Goal: Transaction & Acquisition: Purchase product/service

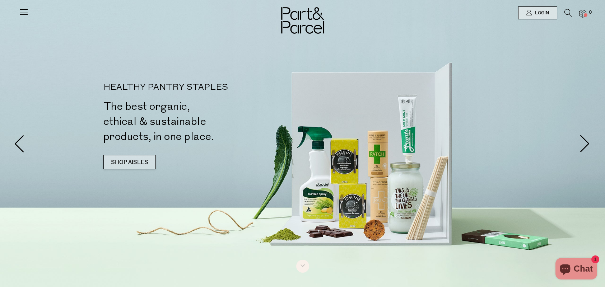
click at [123, 162] on link "SHOP AISLES" at bounding box center [129, 162] width 52 height 14
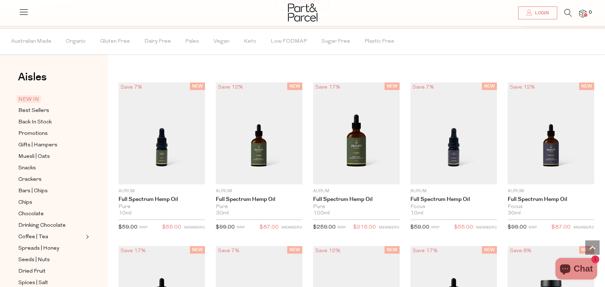
scroll to position [571, 0]
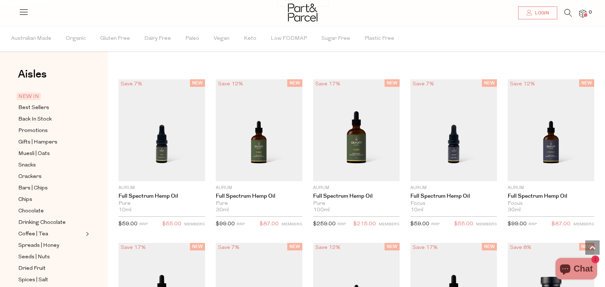
click at [31, 97] on span "NEW IN" at bounding box center [29, 97] width 24 height 8
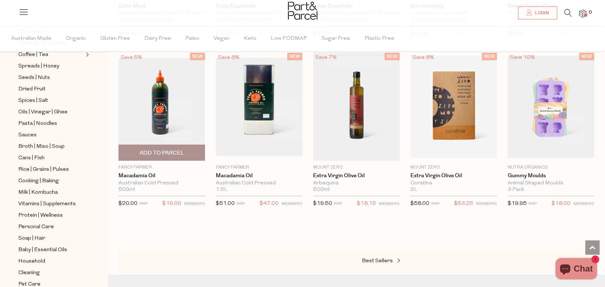
scroll to position [646, 0]
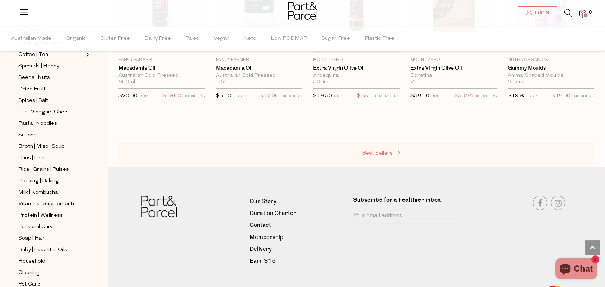
click at [372, 153] on span "Best Sellers" at bounding box center [377, 153] width 31 height 5
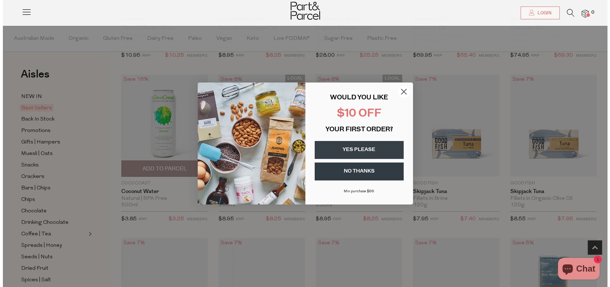
scroll to position [360, 0]
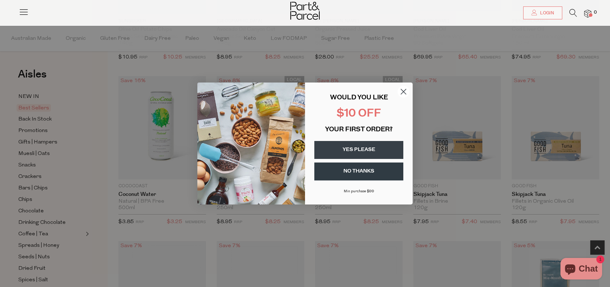
click at [402, 90] on icon "Close dialog" at bounding box center [403, 91] width 5 height 5
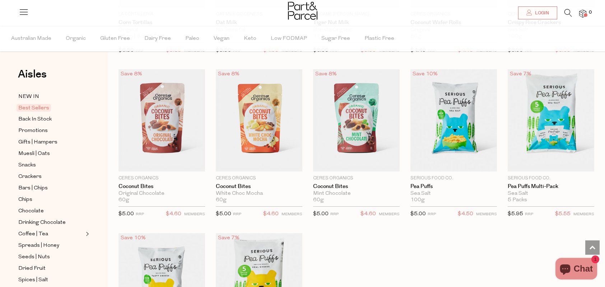
scroll to position [1041, 0]
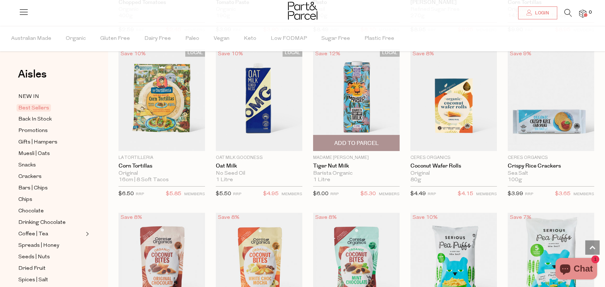
click at [360, 102] on img at bounding box center [356, 100] width 87 height 102
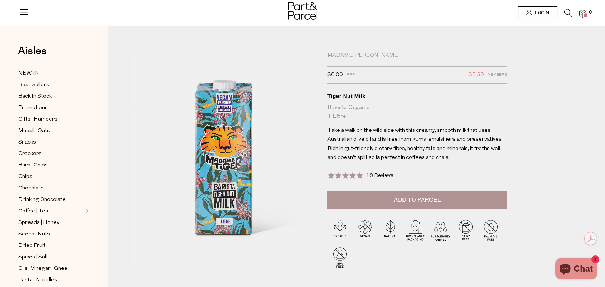
click at [393, 203] on button "Add to Parcel" at bounding box center [416, 200] width 179 height 18
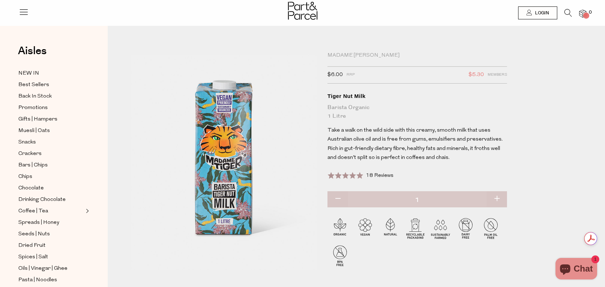
click at [495, 195] on button "button" at bounding box center [496, 199] width 20 height 16
click at [496, 197] on button "button" at bounding box center [496, 199] width 20 height 16
click at [497, 197] on button "button" at bounding box center [496, 199] width 20 height 16
type input "3"
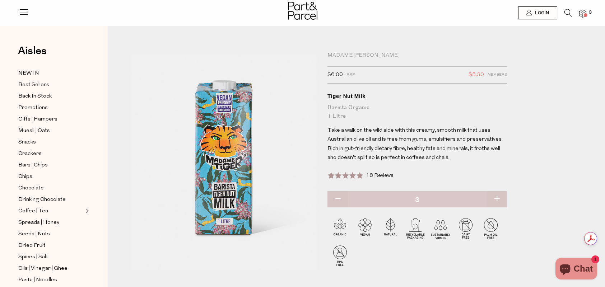
click at [581, 14] on img at bounding box center [582, 14] width 7 height 8
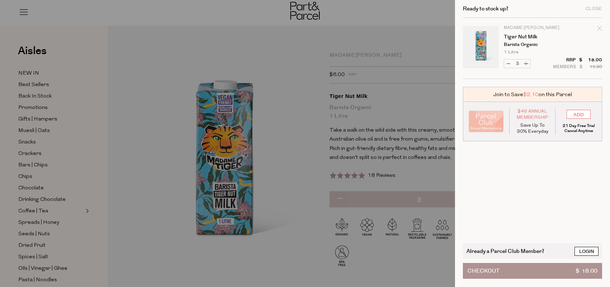
click at [588, 250] on link "Login" at bounding box center [587, 251] width 24 height 9
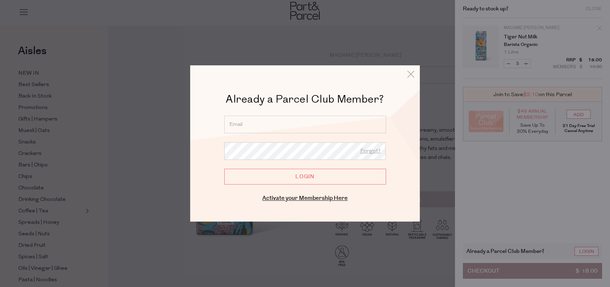
click at [289, 122] on input "email" at bounding box center [305, 125] width 162 height 18
type input "jessicamcfx@gmail.com"
click at [305, 176] on input "Login" at bounding box center [305, 177] width 162 height 16
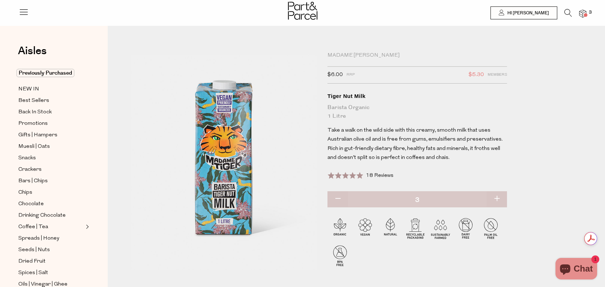
click at [585, 12] on img at bounding box center [582, 14] width 7 height 8
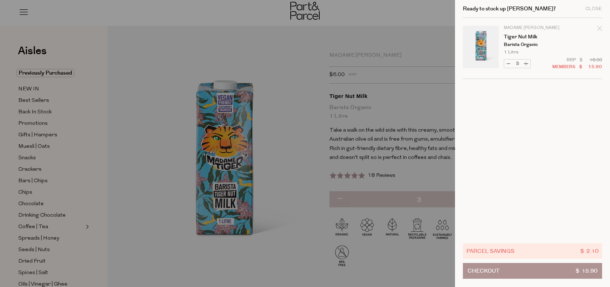
click at [378, 144] on div at bounding box center [305, 143] width 610 height 287
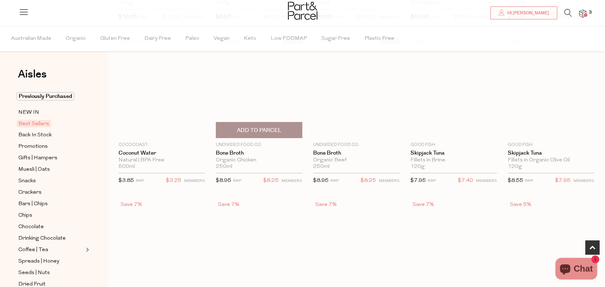
scroll to position [397, 0]
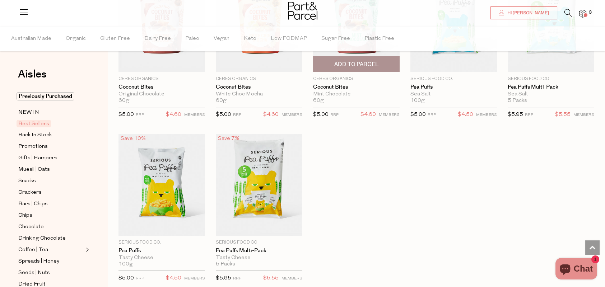
type input "3"
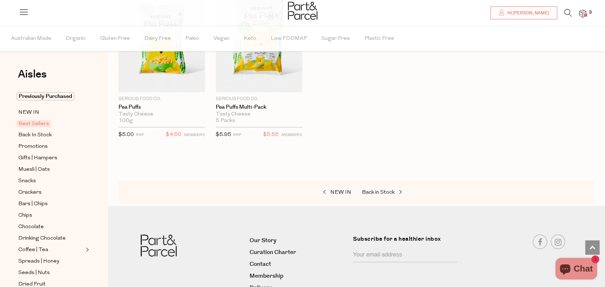
scroll to position [1463, 0]
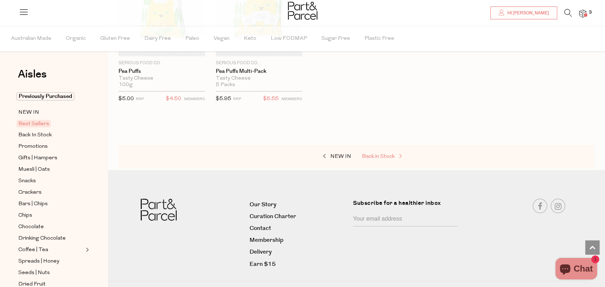
click at [376, 154] on span "Back in Stock" at bounding box center [378, 156] width 33 height 5
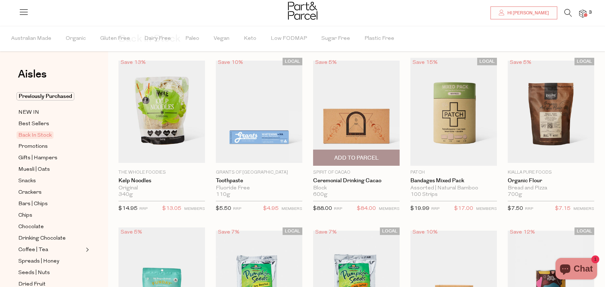
scroll to position [72, 0]
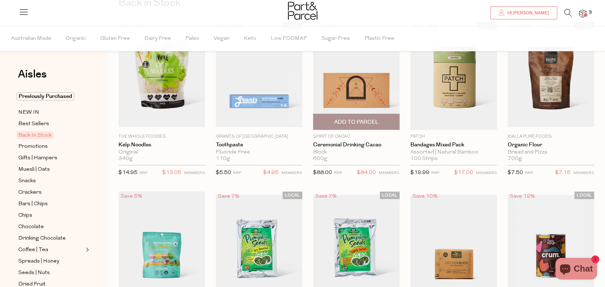
click at [358, 89] on img at bounding box center [356, 76] width 87 height 102
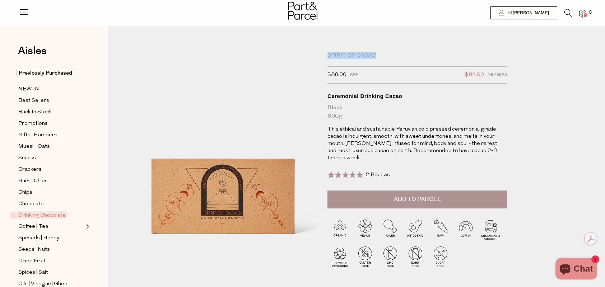
drag, startPoint x: 374, startPoint y: 56, endPoint x: 314, endPoint y: 57, distance: 59.6
click at [314, 57] on div "Spirit of Cacao $88.00 RRP $84.00 Members Available: In Stock Ceremonial Drinki…" at bounding box center [362, 180] width 476 height 266
click at [355, 54] on div "Spirit of Cacao" at bounding box center [416, 55] width 179 height 7
click at [331, 106] on div "Block 600g" at bounding box center [416, 111] width 179 height 17
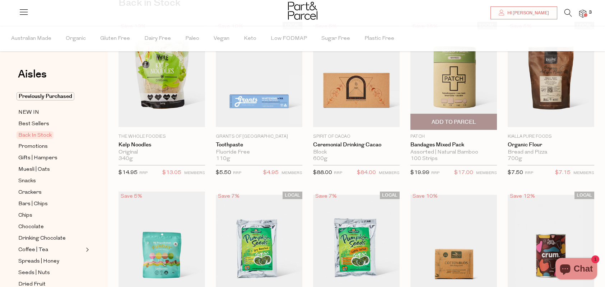
scroll to position [36, 0]
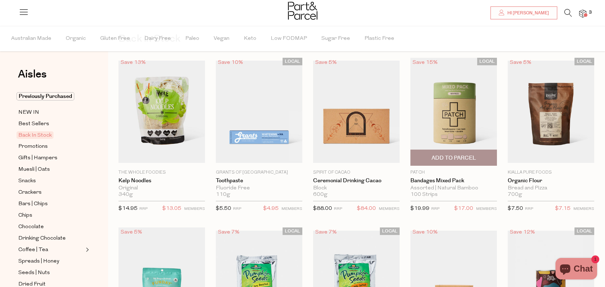
click at [446, 113] on img at bounding box center [453, 112] width 87 height 108
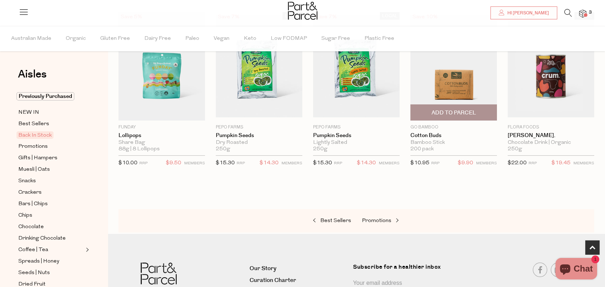
scroll to position [287, 0]
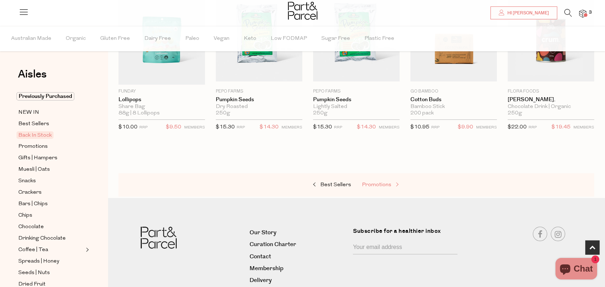
click at [383, 183] on span "Promotions" at bounding box center [376, 184] width 29 height 5
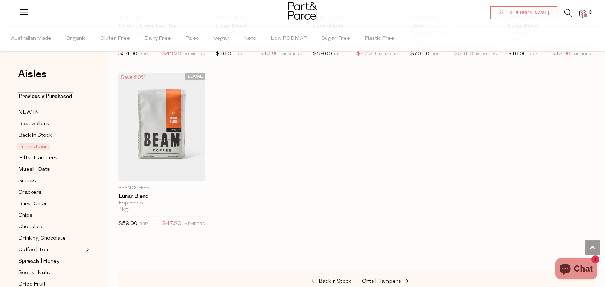
scroll to position [718, 0]
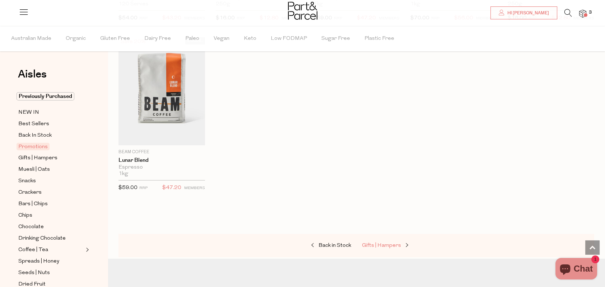
click at [387, 243] on span "Gifts | Hampers" at bounding box center [381, 245] width 39 height 5
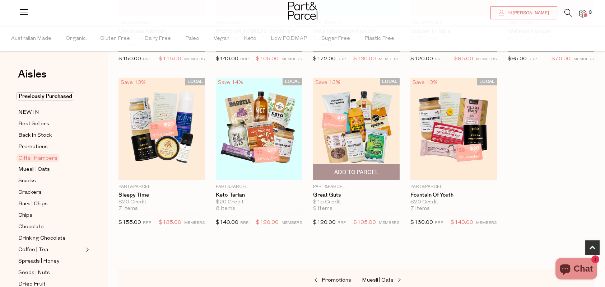
scroll to position [215, 0]
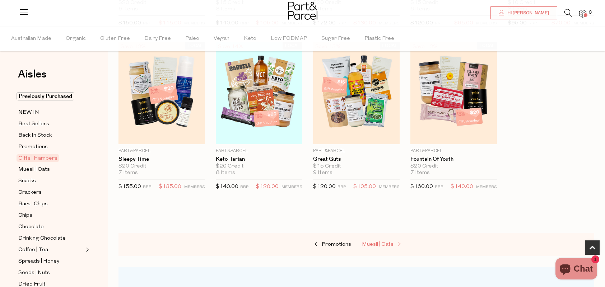
click at [383, 242] on span "Muesli | Oats" at bounding box center [378, 244] width 32 height 5
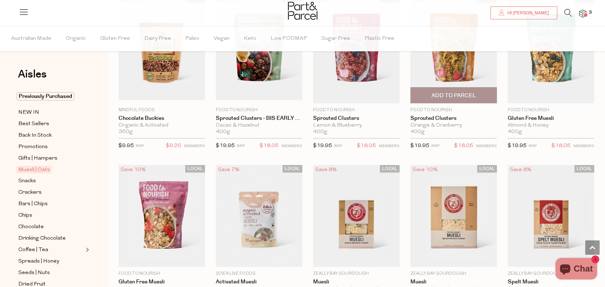
scroll to position [790, 0]
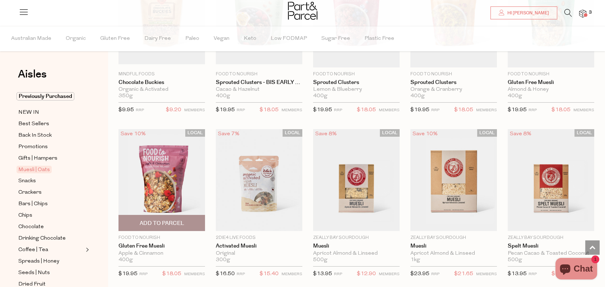
click at [162, 180] on img at bounding box center [161, 180] width 87 height 102
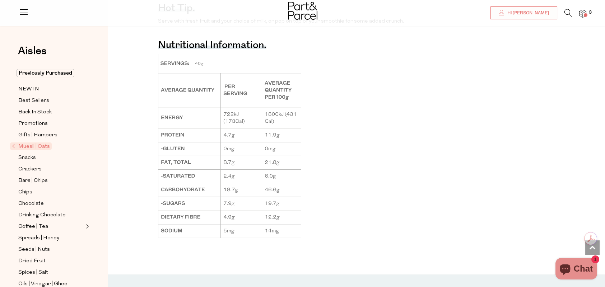
scroll to position [646, 0]
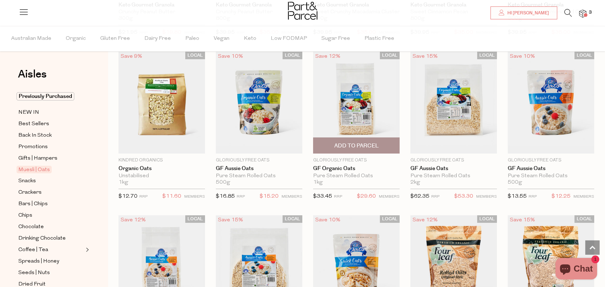
scroll to position [1430, 0]
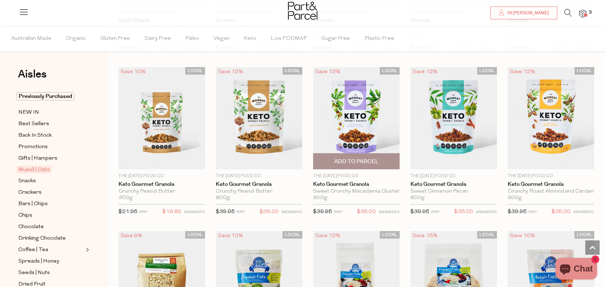
scroll to position [1143, 0]
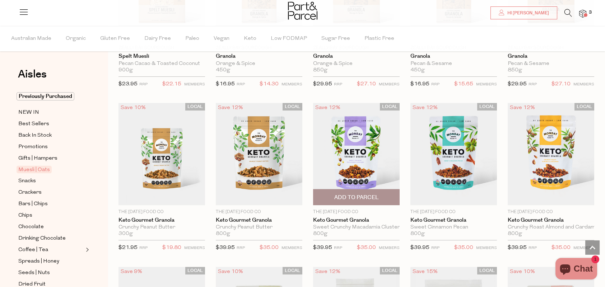
click at [379, 155] on img at bounding box center [356, 154] width 87 height 102
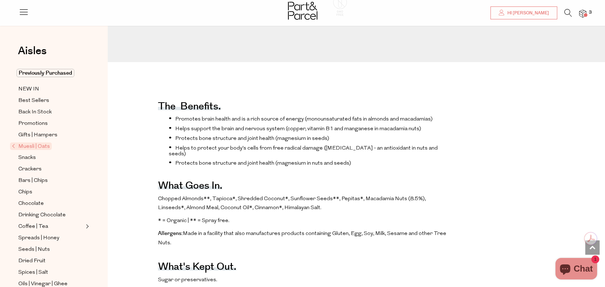
scroll to position [215, 0]
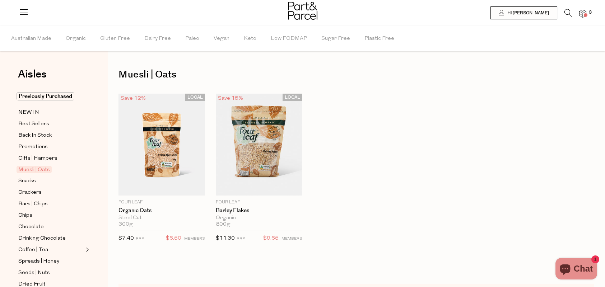
click at [392, 174] on div "LOCAL Save 12% 1 Add To Parcel Four Leaf Organic Oats Steel Cut 300g Only 16 Av…" at bounding box center [351, 176] width 486 height 164
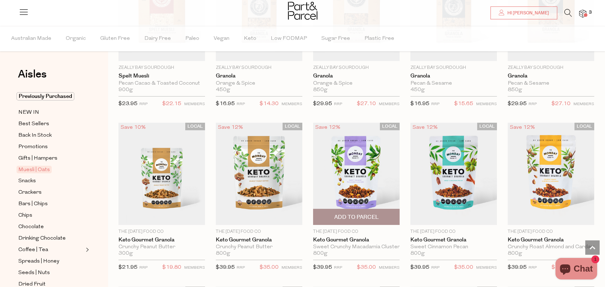
scroll to position [1159, 0]
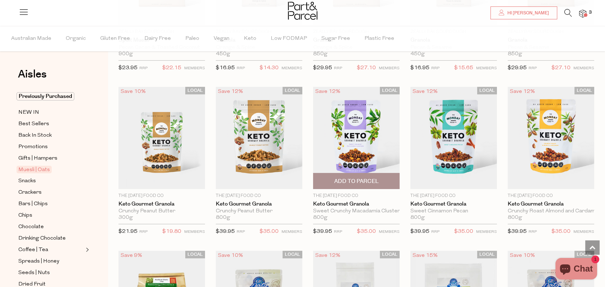
click at [342, 130] on img at bounding box center [356, 138] width 87 height 102
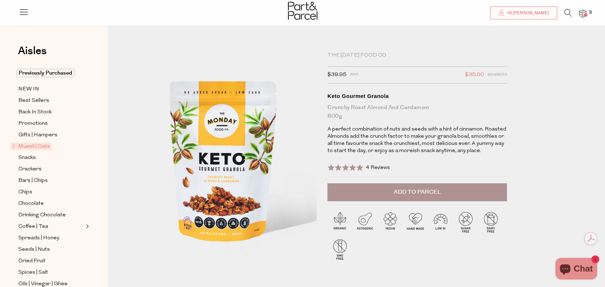
scroll to position [36, 0]
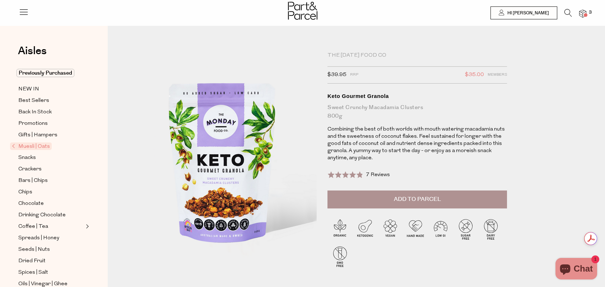
click at [415, 198] on span "Add to Parcel" at bounding box center [417, 199] width 47 height 8
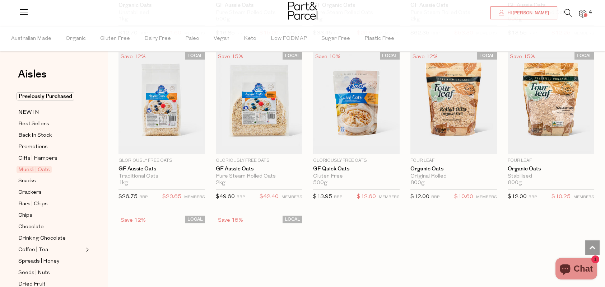
scroll to position [1737, 0]
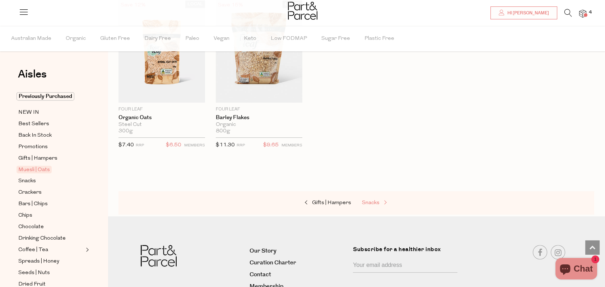
click at [370, 200] on span "Snacks" at bounding box center [371, 202] width 18 height 5
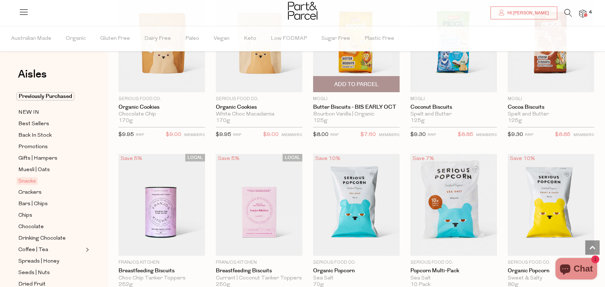
scroll to position [1292, 0]
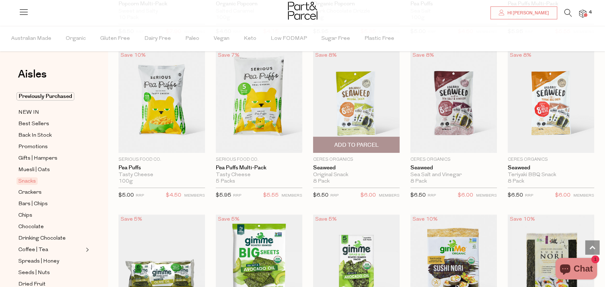
scroll to position [1651, 0]
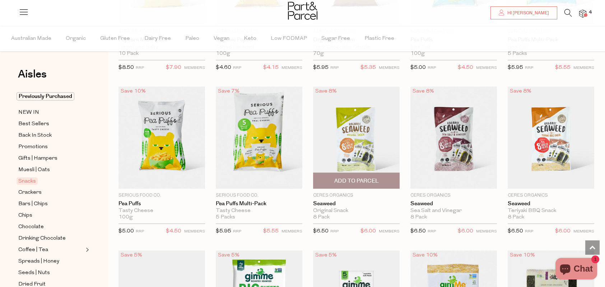
click at [357, 130] on img at bounding box center [356, 138] width 87 height 102
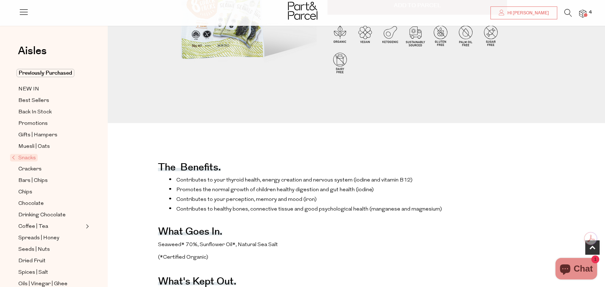
scroll to position [215, 0]
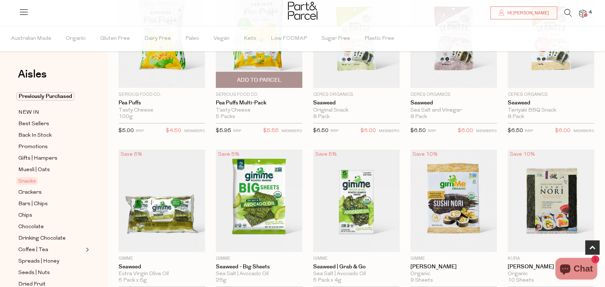
scroll to position [144, 0]
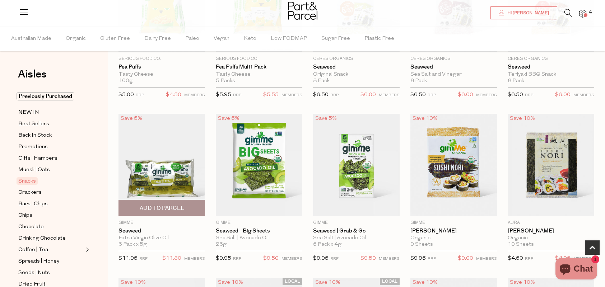
click at [171, 169] on img at bounding box center [161, 165] width 87 height 102
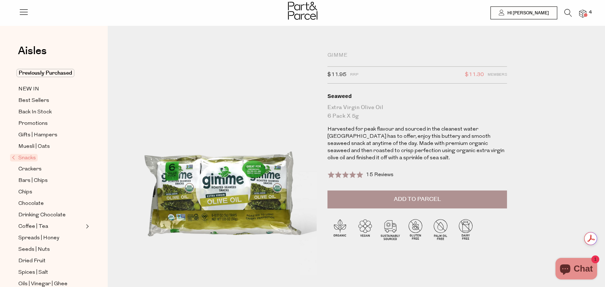
click at [420, 197] on span "Add to Parcel" at bounding box center [417, 199] width 47 height 8
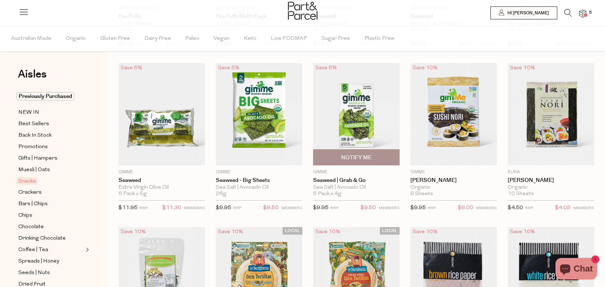
scroll to position [144, 0]
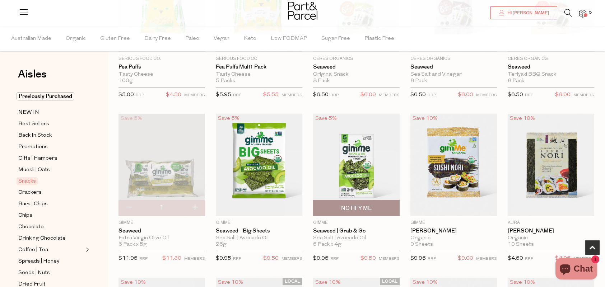
click at [351, 154] on img at bounding box center [356, 165] width 87 height 102
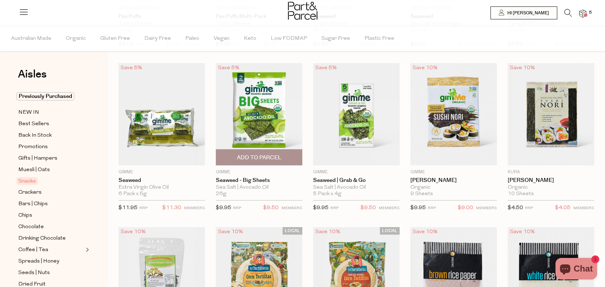
click at [273, 99] on div "Save 10% 1 Add To Parcel Serious Food Co. Pea Puffs Tasty Cheese 100g Only 60 A…" at bounding box center [351, 227] width 486 height 655
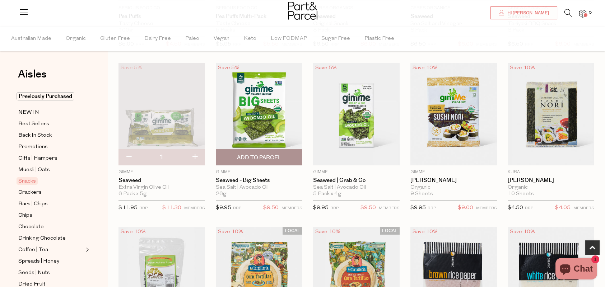
scroll to position [144, 0]
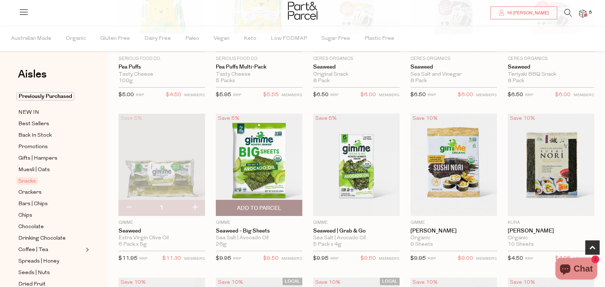
click at [272, 153] on img at bounding box center [259, 165] width 87 height 102
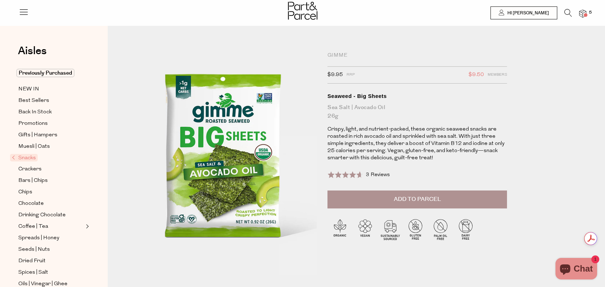
scroll to position [36, 0]
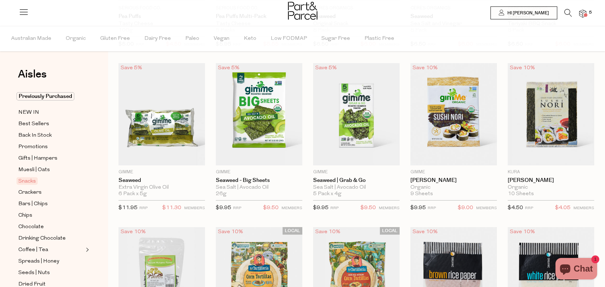
scroll to position [144, 0]
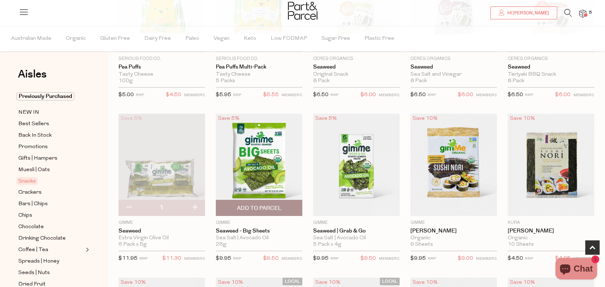
click at [264, 156] on img at bounding box center [259, 165] width 87 height 102
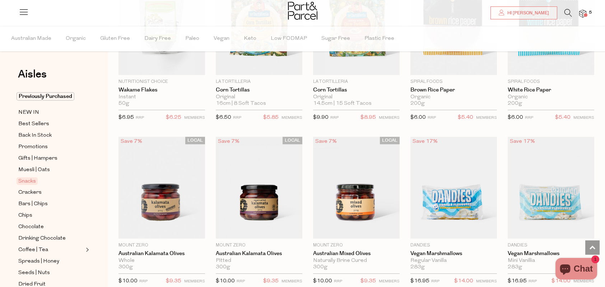
scroll to position [2200, 0]
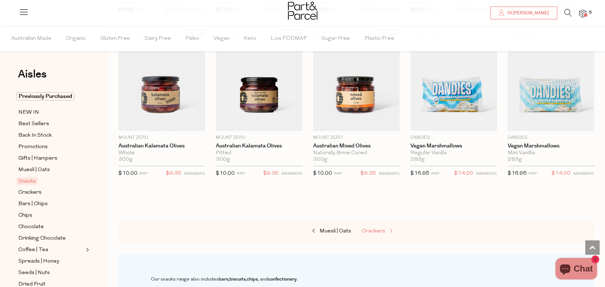
click at [380, 229] on span "Crackers" at bounding box center [373, 231] width 23 height 5
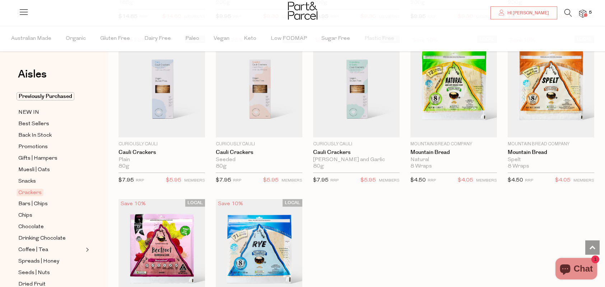
scroll to position [1256, 0]
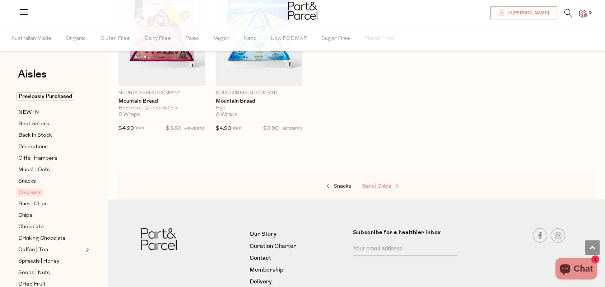
click at [376, 184] on span "Bars | Chips" at bounding box center [376, 186] width 29 height 5
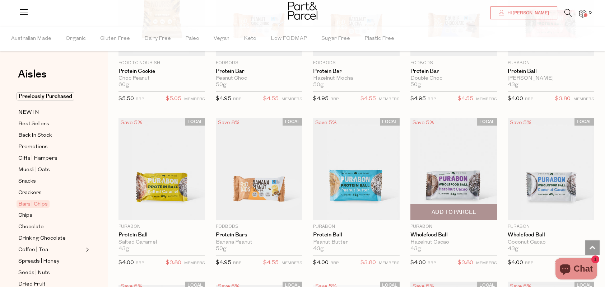
scroll to position [1436, 0]
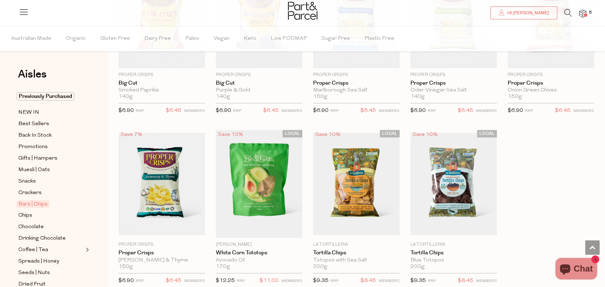
scroll to position [2308, 0]
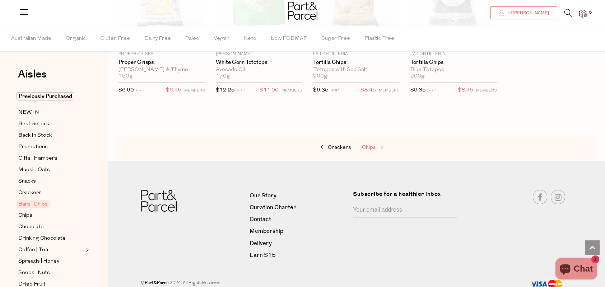
click at [375, 143] on link "Chips" at bounding box center [398, 147] width 72 height 9
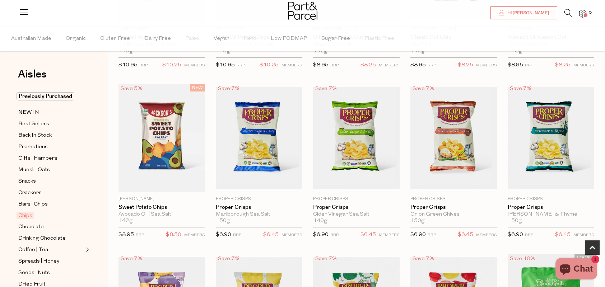
scroll to position [359, 0]
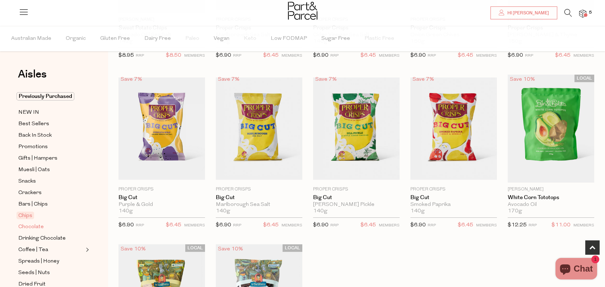
click at [25, 226] on span "Chocolate" at bounding box center [30, 227] width 25 height 9
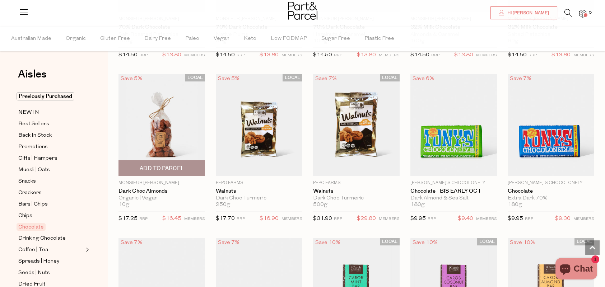
scroll to position [1292, 0]
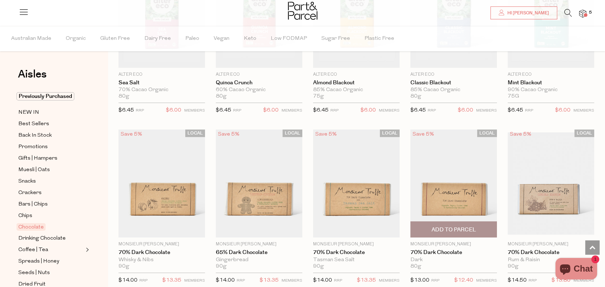
scroll to position [831, 0]
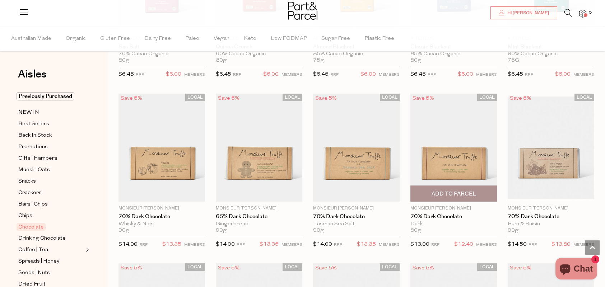
click at [458, 162] on img at bounding box center [453, 148] width 87 height 108
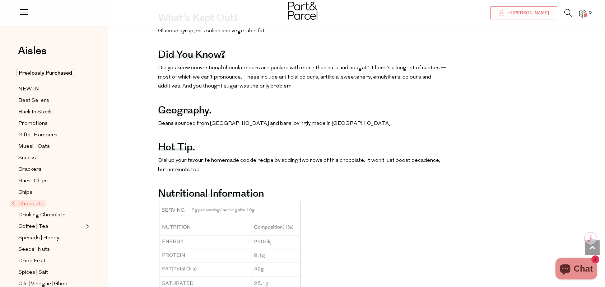
scroll to position [574, 0]
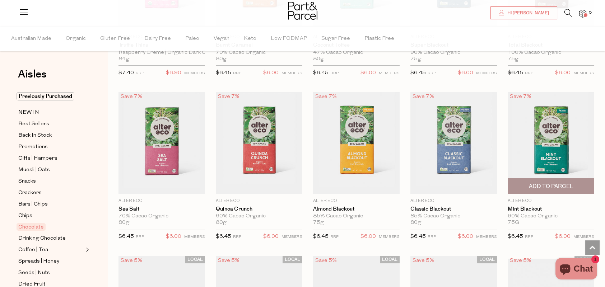
scroll to position [705, 0]
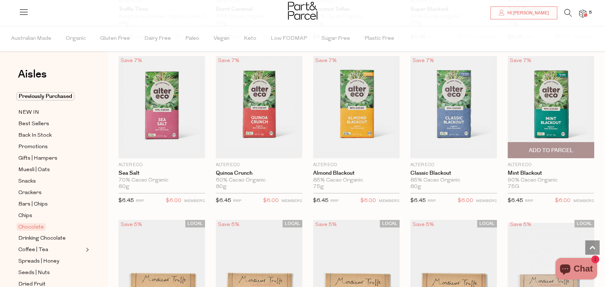
click at [552, 94] on img at bounding box center [551, 107] width 87 height 102
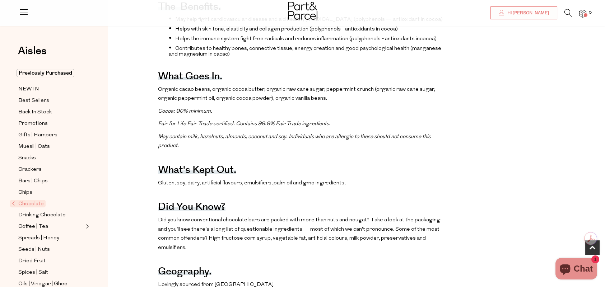
scroll to position [431, 0]
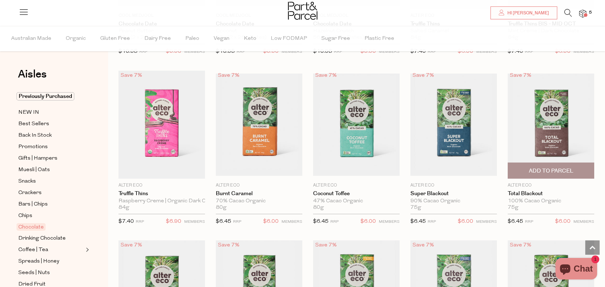
scroll to position [485, 0]
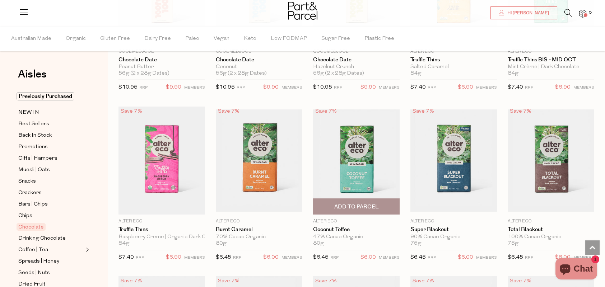
click at [364, 161] on img at bounding box center [356, 160] width 87 height 102
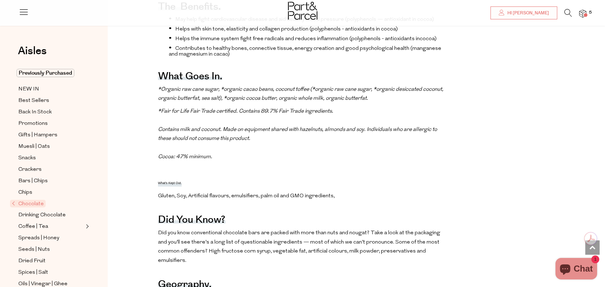
scroll to position [287, 0]
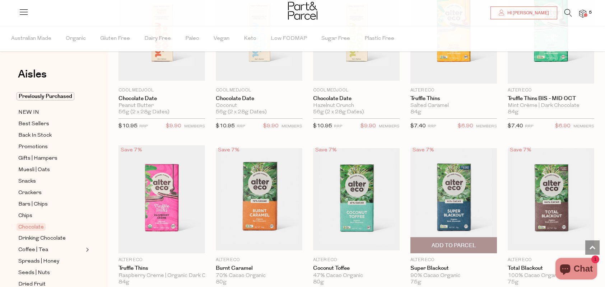
scroll to position [482, 0]
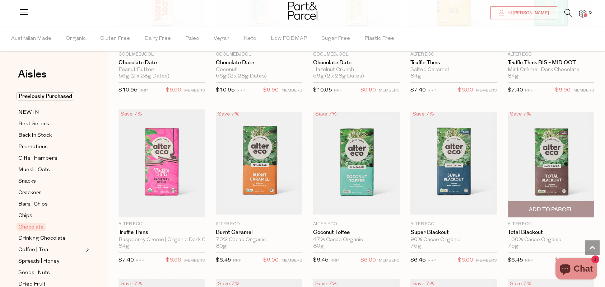
click at [546, 165] on img at bounding box center [551, 163] width 87 height 102
click at [543, 165] on img at bounding box center [551, 163] width 87 height 102
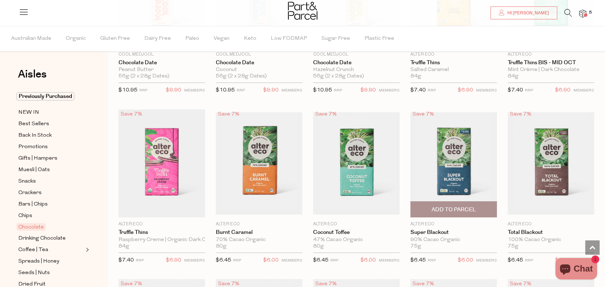
click at [450, 165] on img at bounding box center [453, 163] width 87 height 102
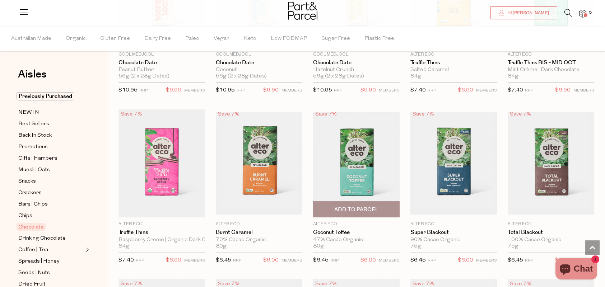
scroll to position [518, 0]
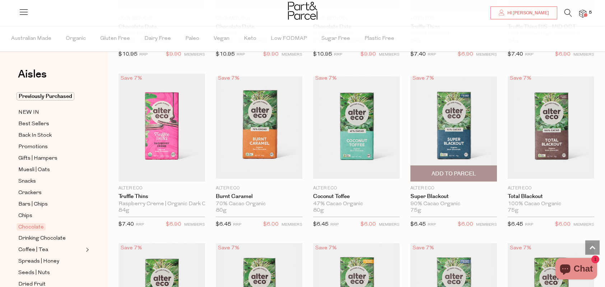
click at [456, 146] on img at bounding box center [453, 127] width 87 height 102
click at [439, 153] on img at bounding box center [453, 127] width 87 height 102
click at [430, 128] on img at bounding box center [453, 127] width 87 height 102
click at [468, 119] on img at bounding box center [453, 127] width 87 height 102
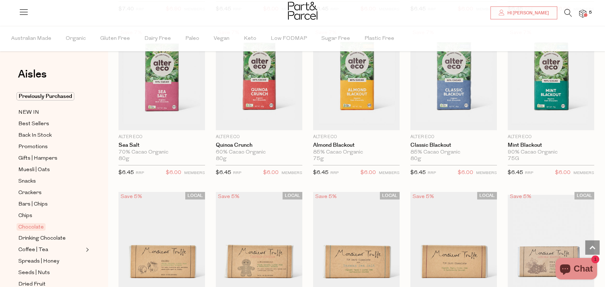
scroll to position [553, 0]
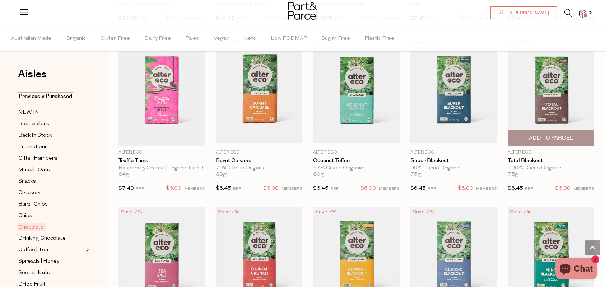
click at [533, 102] on img at bounding box center [551, 92] width 87 height 102
click at [532, 159] on link "Total Blackout" at bounding box center [551, 161] width 87 height 6
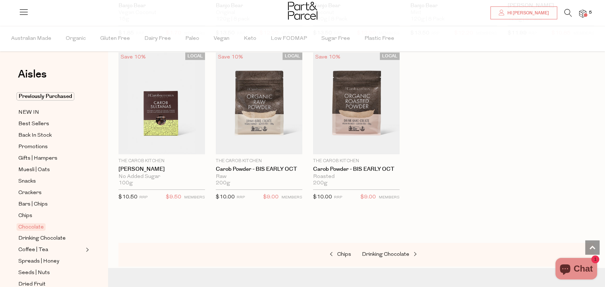
scroll to position [1825, 0]
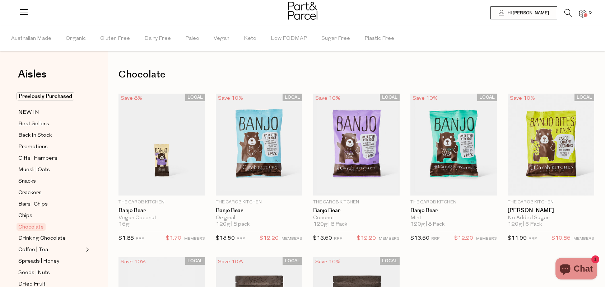
click at [32, 224] on span "Chocolate" at bounding box center [31, 227] width 29 height 8
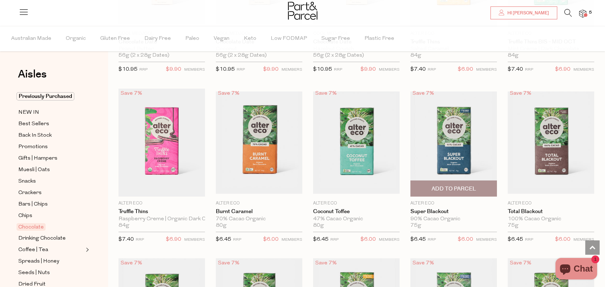
scroll to position [538, 0]
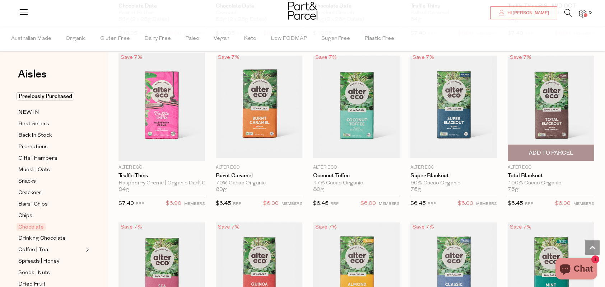
click at [540, 105] on img at bounding box center [551, 107] width 87 height 102
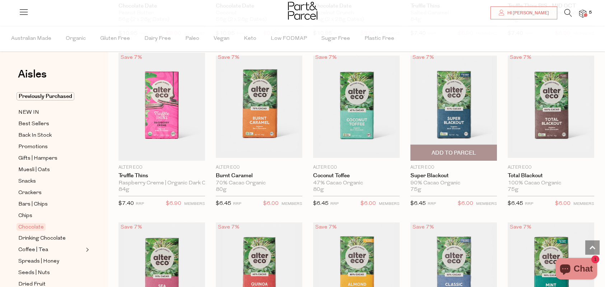
click at [445, 108] on img at bounding box center [453, 107] width 87 height 102
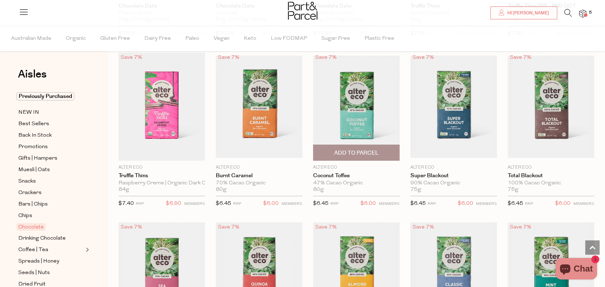
click at [365, 116] on img at bounding box center [356, 107] width 87 height 102
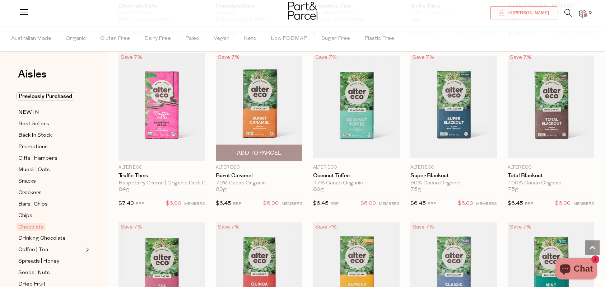
click at [271, 119] on img at bounding box center [259, 107] width 87 height 102
click at [41, 240] on span "Drinking Chocolate" at bounding box center [41, 238] width 47 height 9
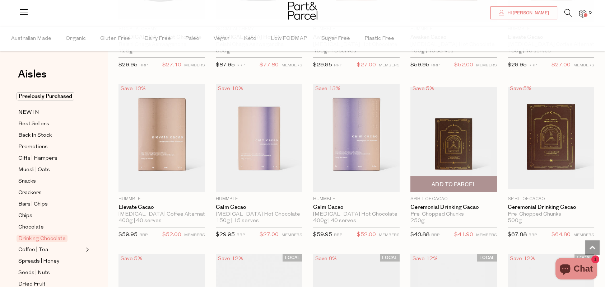
scroll to position [144, 0]
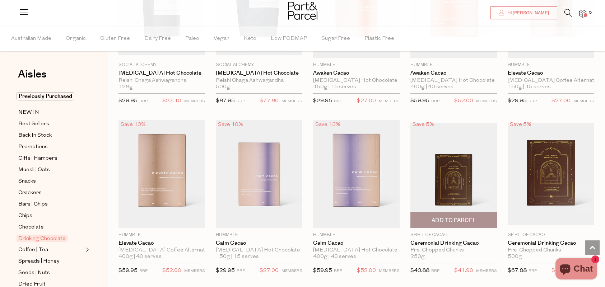
click at [453, 178] on img at bounding box center [453, 174] width 87 height 102
click at [438, 238] on div "Spirit of Cacao Ceremonial Drinking Cacao Pre-Chopped Chunks 250g Only 24 Avail…" at bounding box center [453, 255] width 87 height 47
click at [430, 242] on link "Ceremonial Drinking Cacao" at bounding box center [453, 243] width 87 height 6
